Goal: Navigation & Orientation: Go to known website

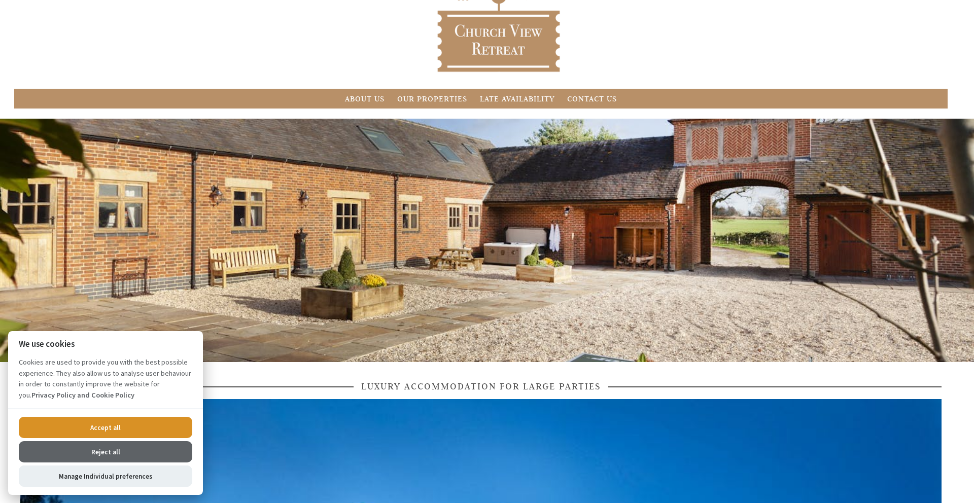
scroll to position [58, 0]
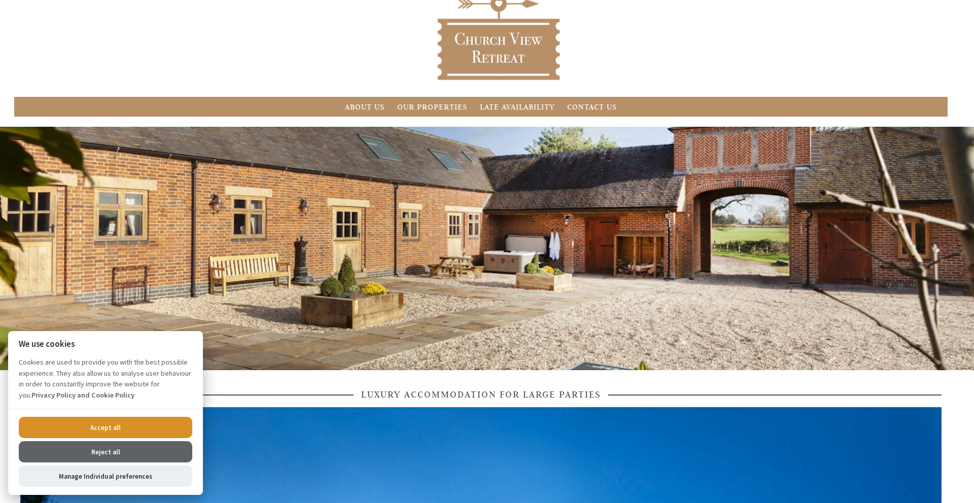
click at [121, 426] on button "Accept all" at bounding box center [106, 427] width 174 height 21
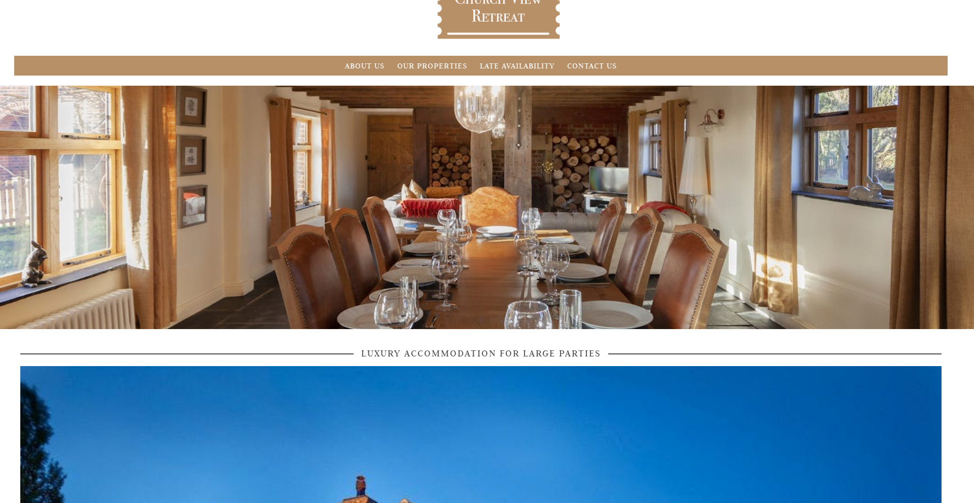
scroll to position [100, 0]
